Goal: Find specific page/section

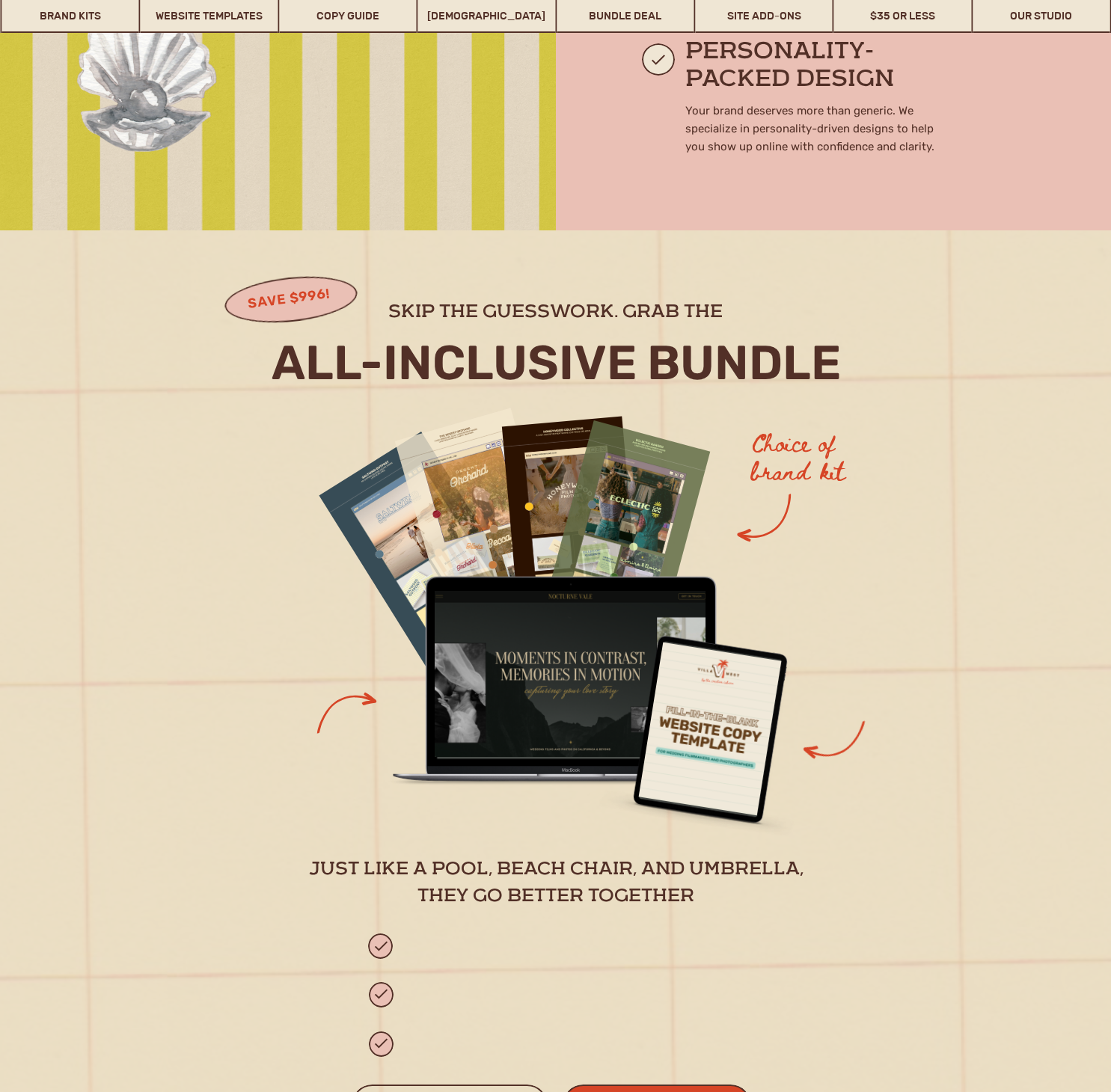
scroll to position [1294, 0]
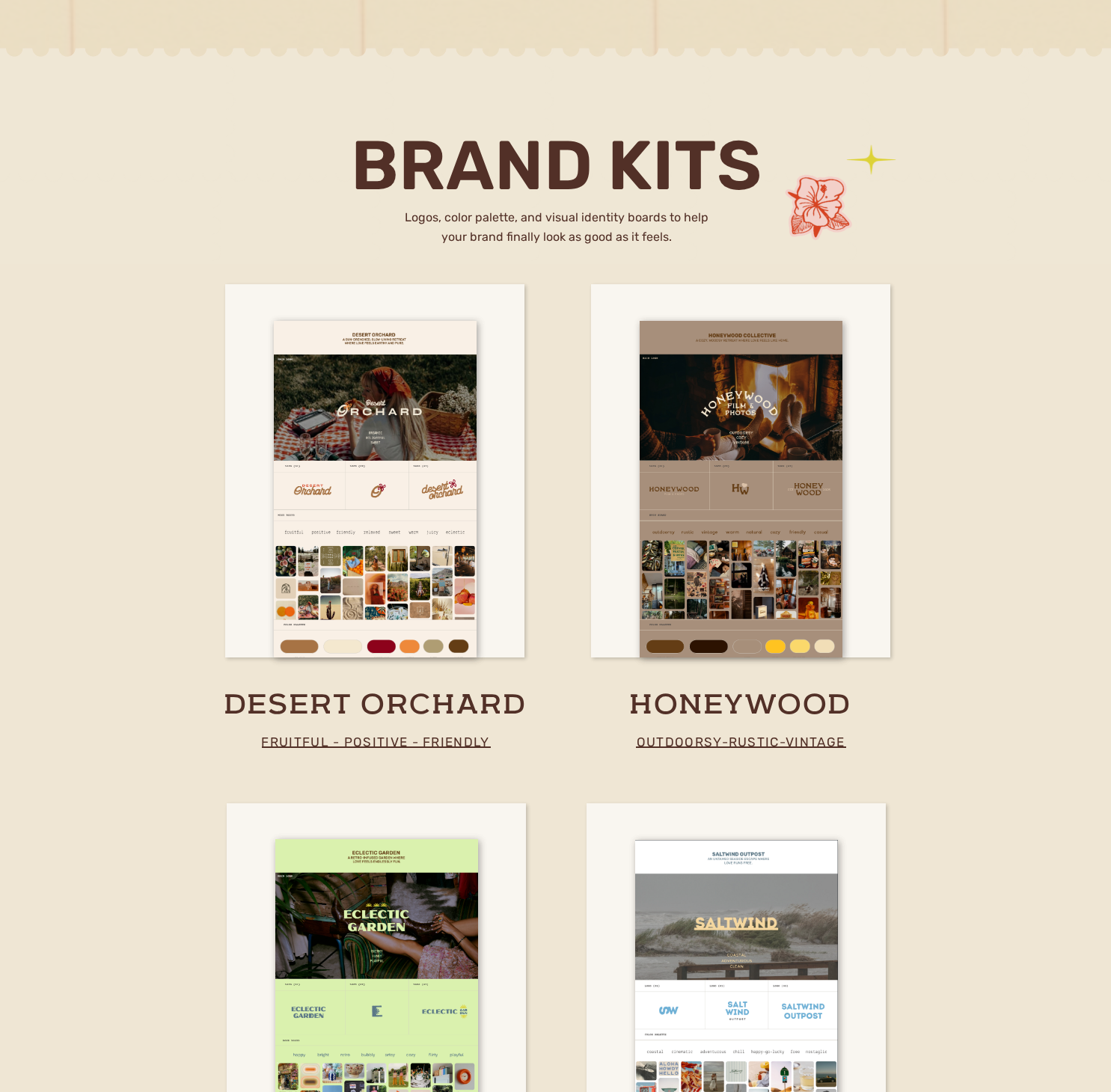
scroll to position [2391, 0]
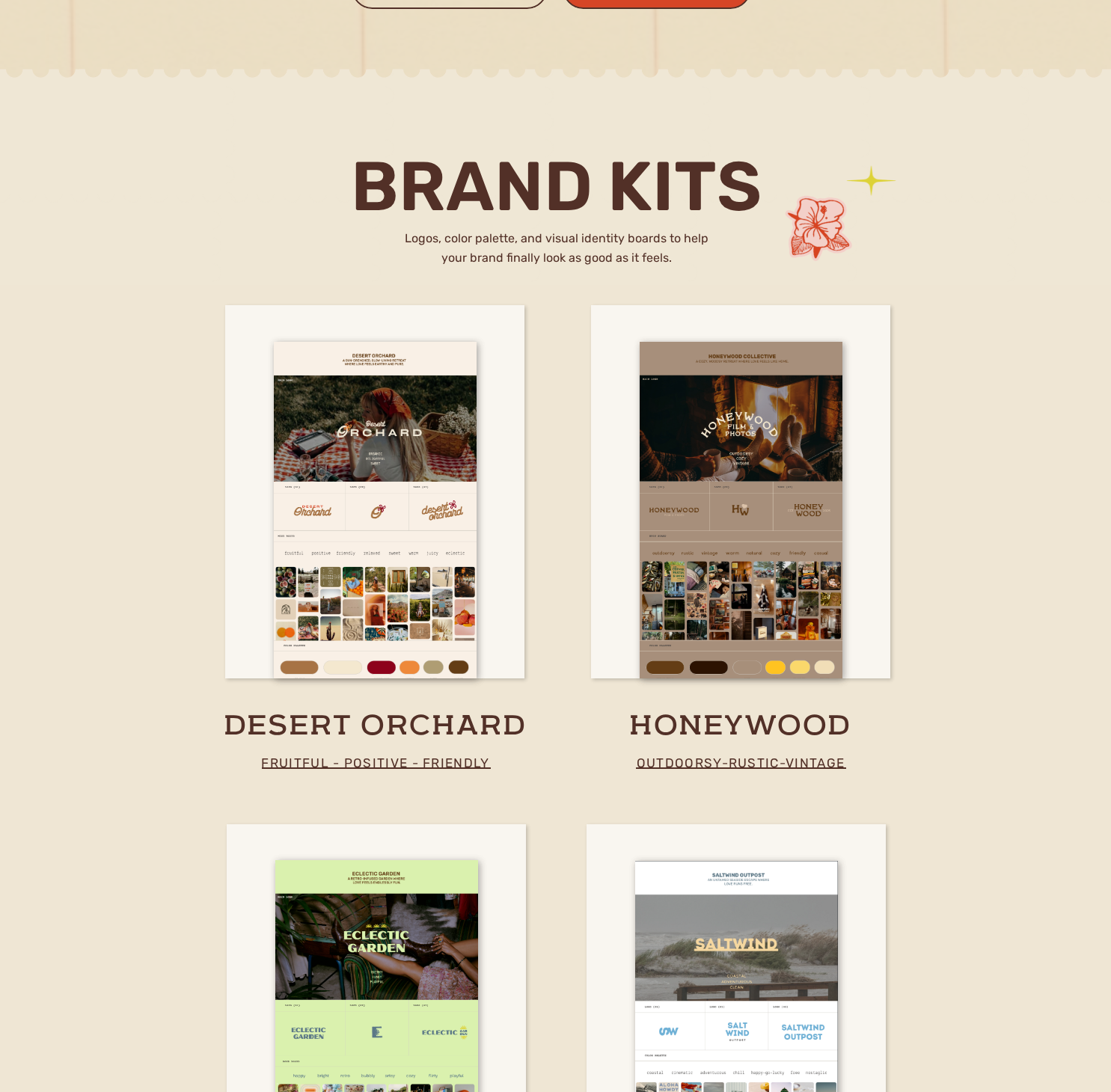
click at [112, 254] on div at bounding box center [556, 204] width 954 height 288
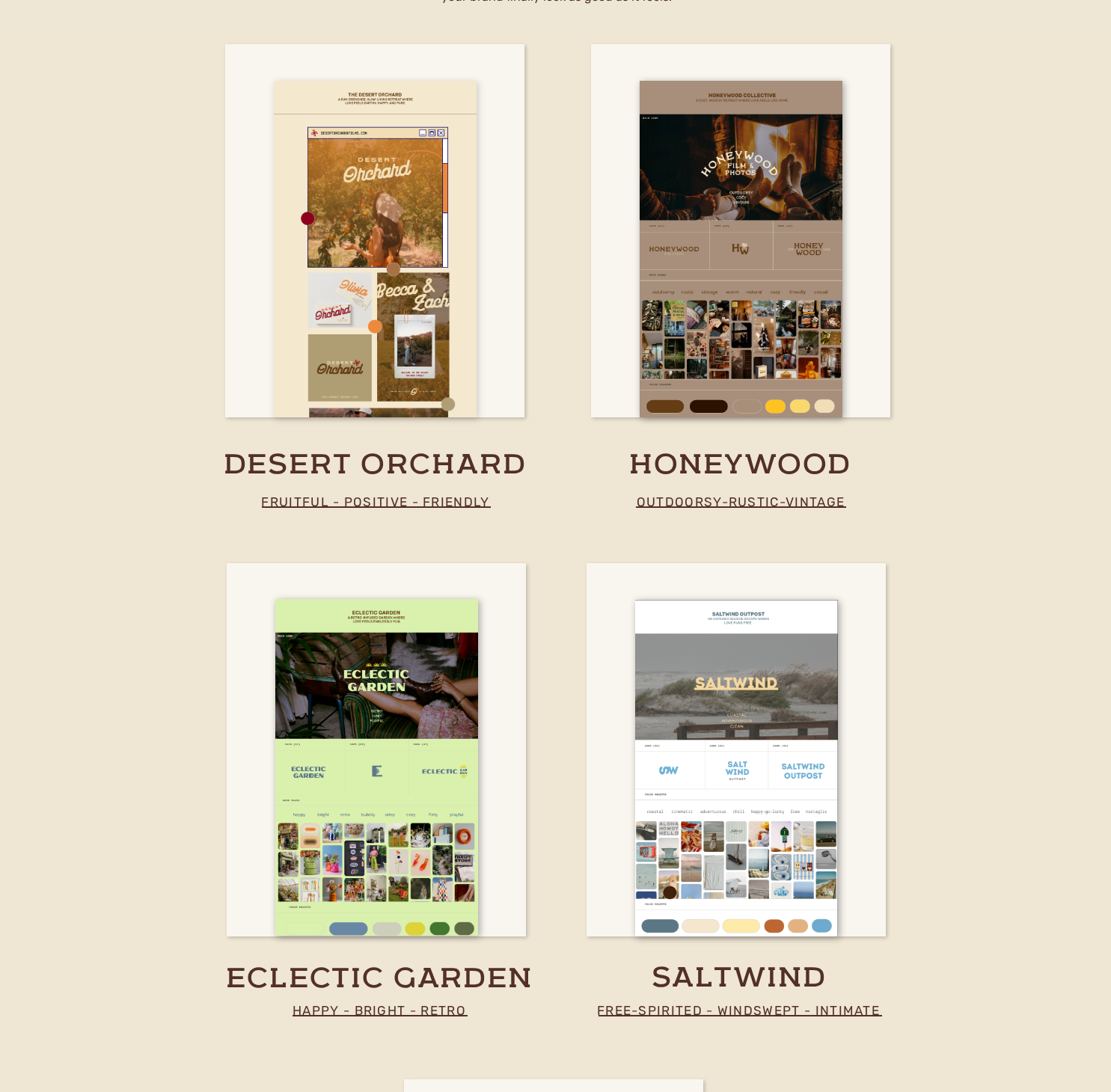
scroll to position [2661, 0]
